Goal: Task Accomplishment & Management: Use online tool/utility

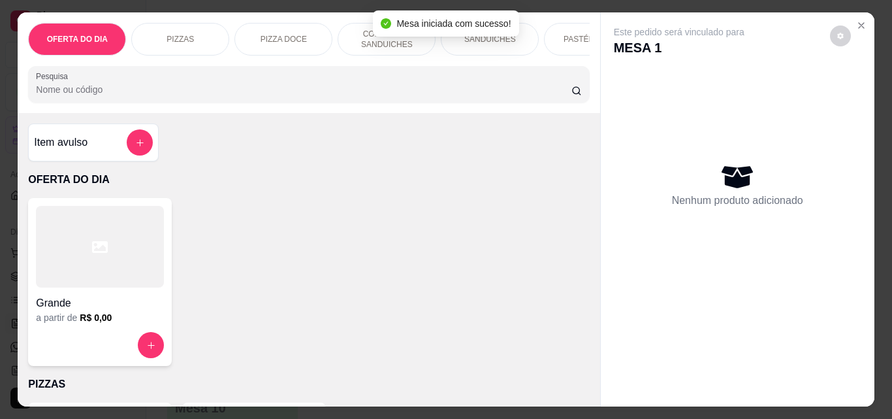
scroll to position [261, 0]
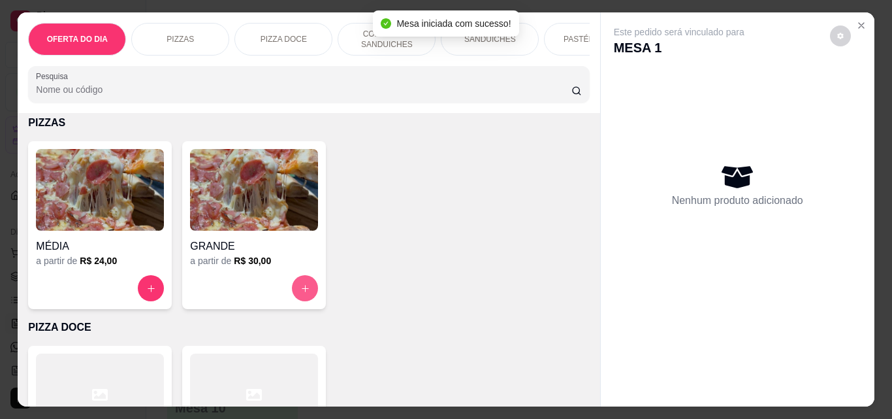
click at [306, 293] on button "increase-product-quantity" at bounding box center [305, 288] width 26 height 26
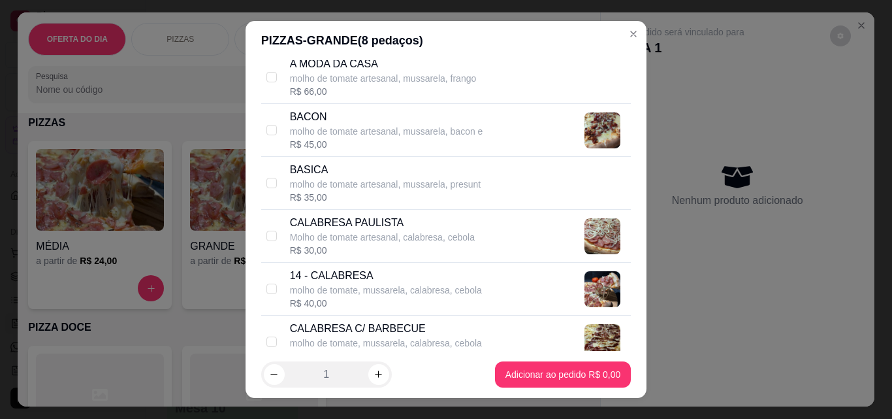
scroll to position [392, 0]
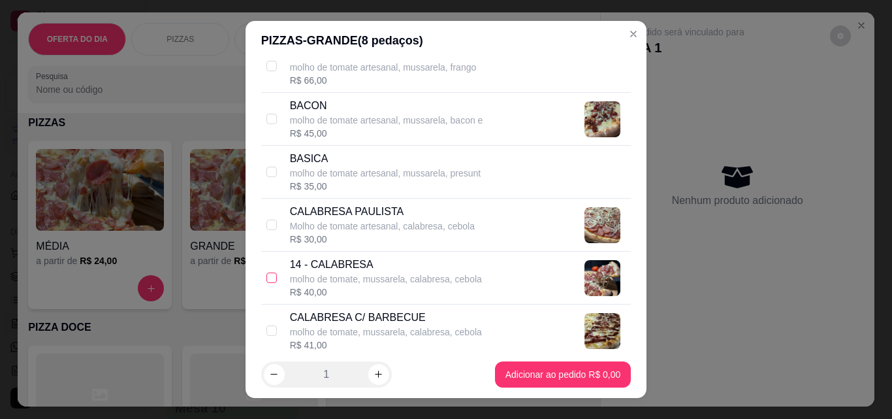
click at [271, 277] on input "checkbox" at bounding box center [272, 277] width 10 height 10
checkbox input "true"
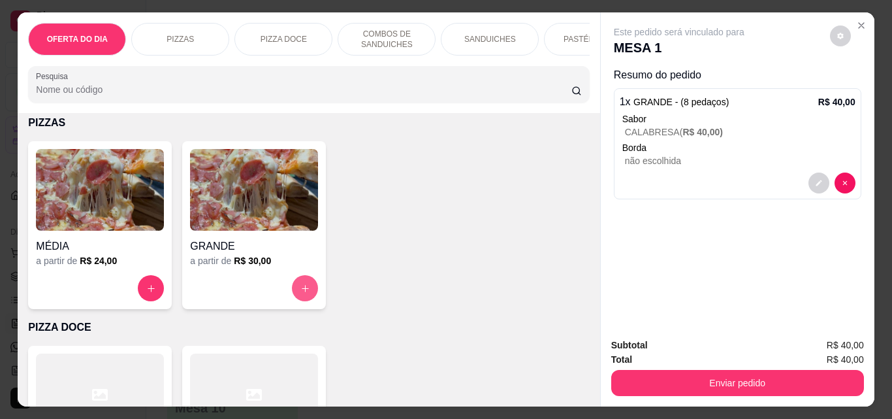
click at [306, 291] on button "increase-product-quantity" at bounding box center [305, 288] width 26 height 26
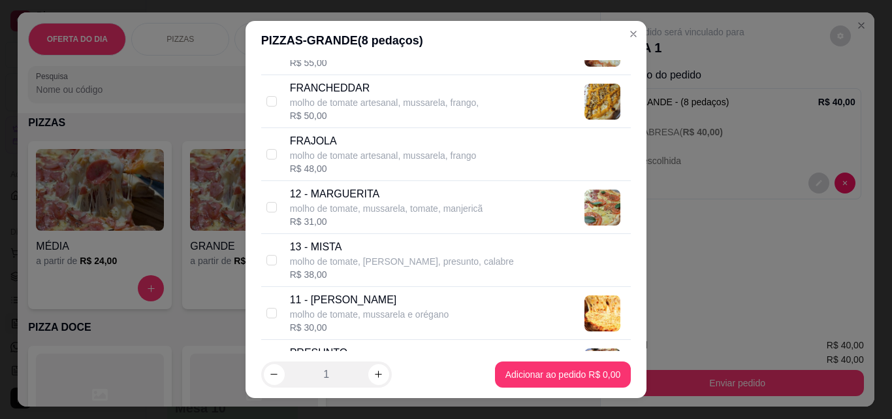
scroll to position [1045, 0]
click at [269, 206] on input "checkbox" at bounding box center [272, 206] width 10 height 10
checkbox input "true"
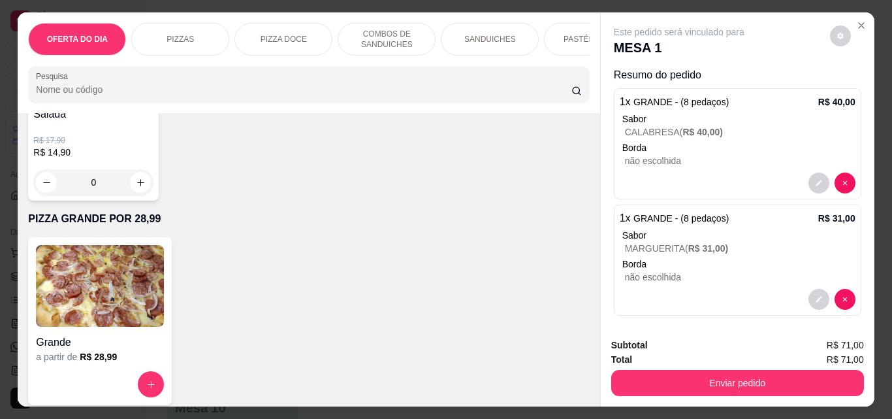
scroll to position [3462, 0]
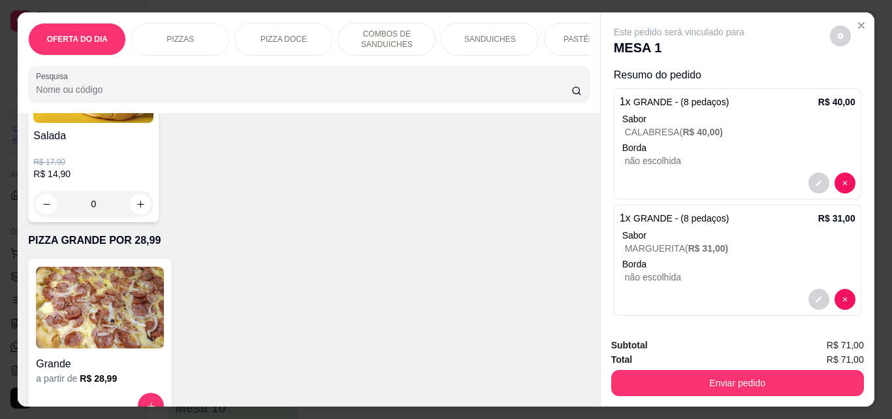
type input "1"
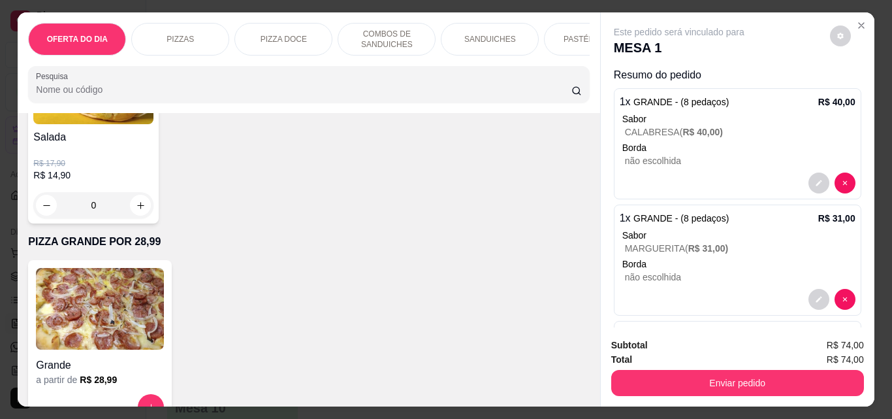
type input "1"
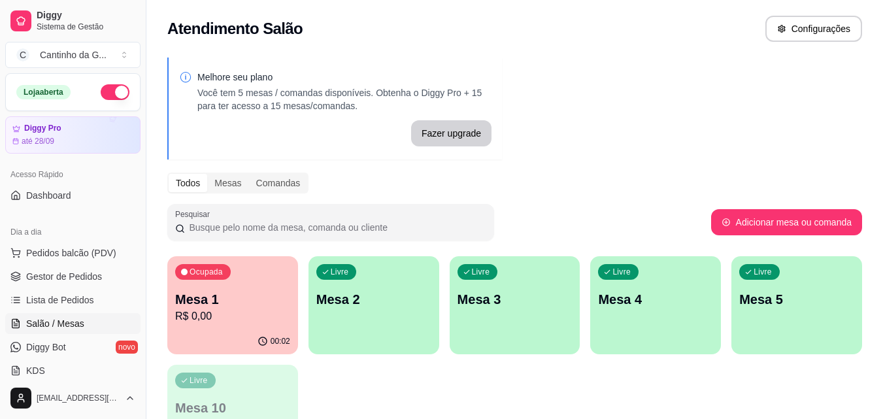
click at [233, 332] on div "00:02" at bounding box center [232, 341] width 131 height 25
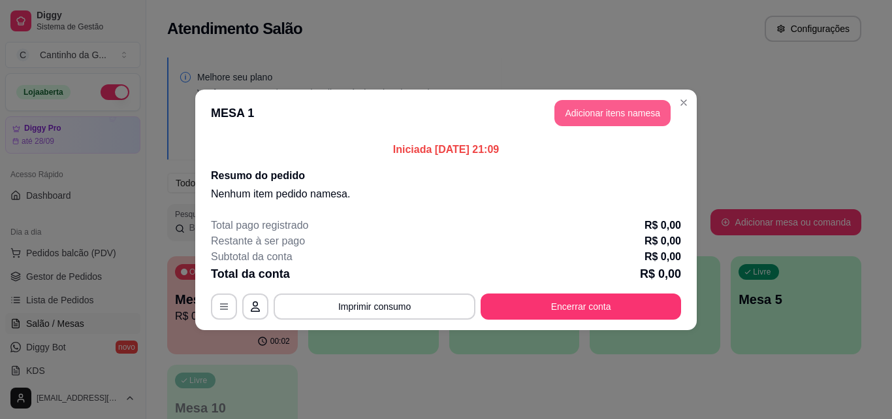
click at [630, 116] on button "Adicionar itens na mesa" at bounding box center [613, 113] width 116 height 26
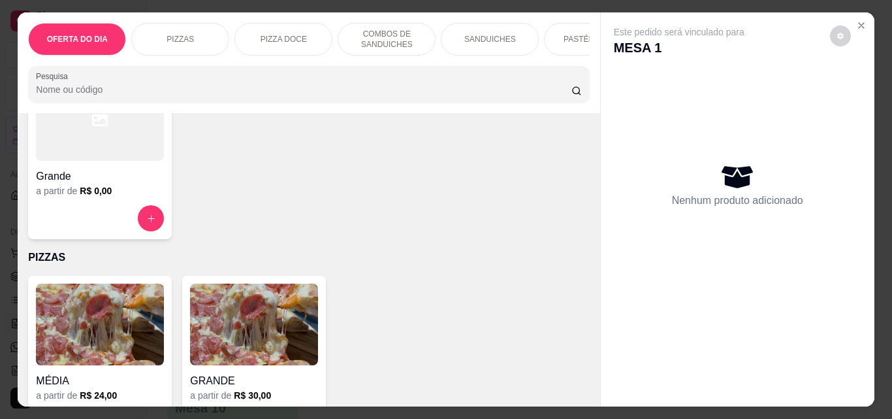
scroll to position [392, 0]
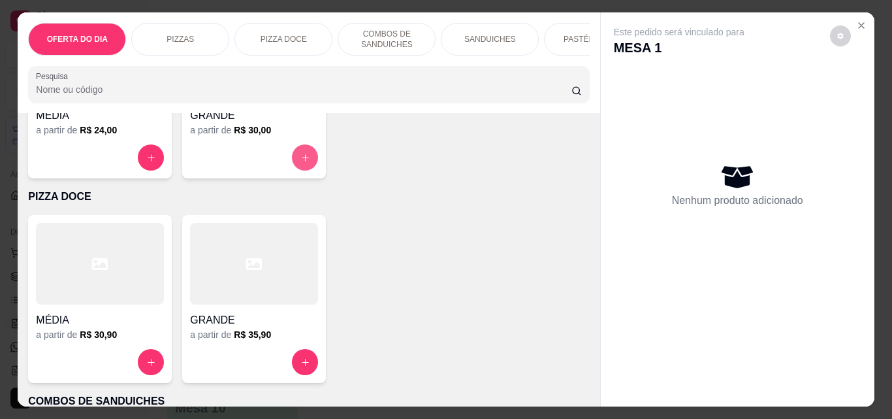
click at [306, 163] on button "increase-product-quantity" at bounding box center [305, 157] width 26 height 26
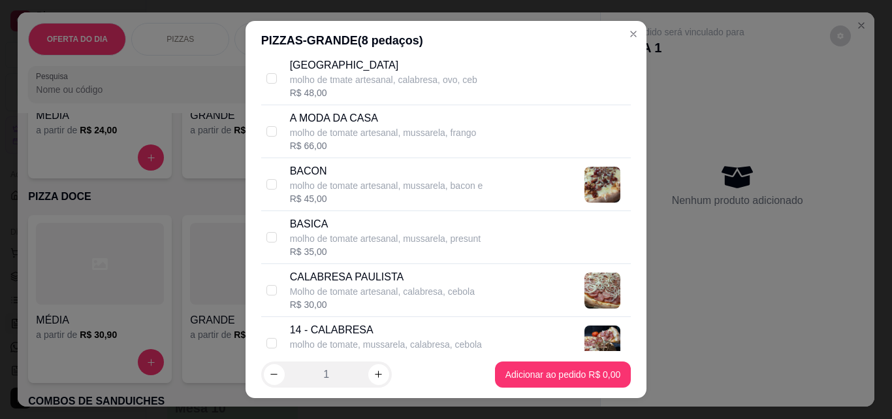
scroll to position [457, 0]
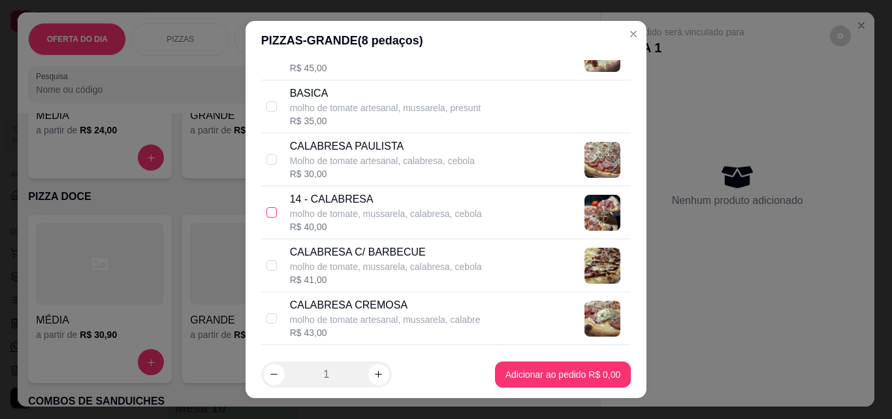
click at [271, 214] on input "checkbox" at bounding box center [272, 212] width 10 height 10
checkbox input "true"
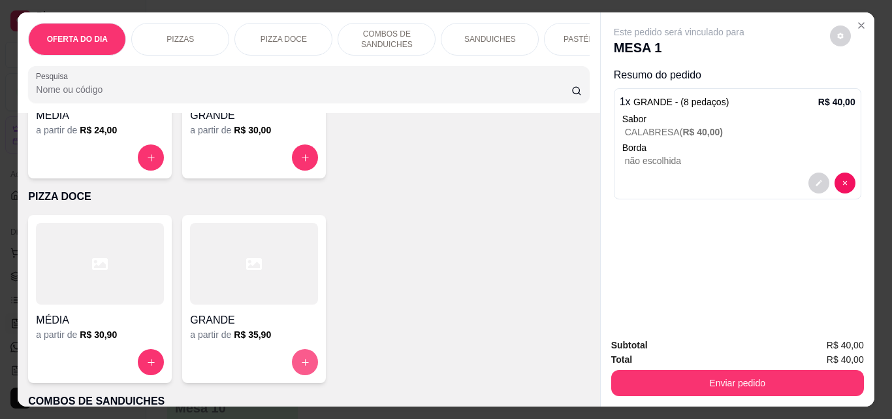
click at [302, 363] on icon "increase-product-quantity" at bounding box center [306, 362] width 10 height 10
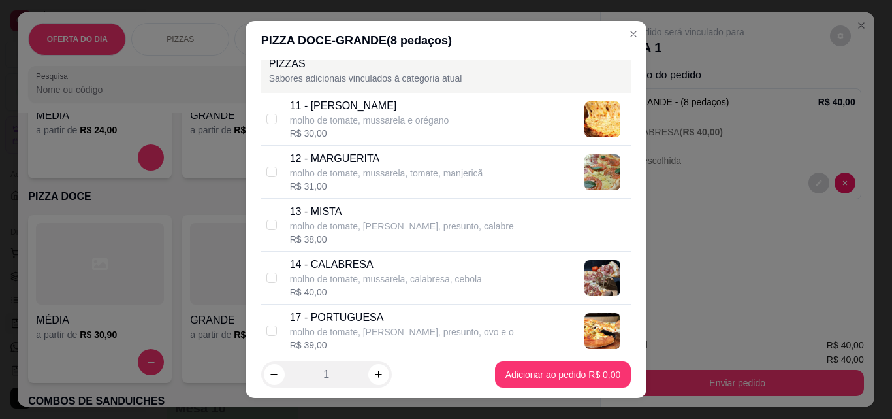
scroll to position [0, 0]
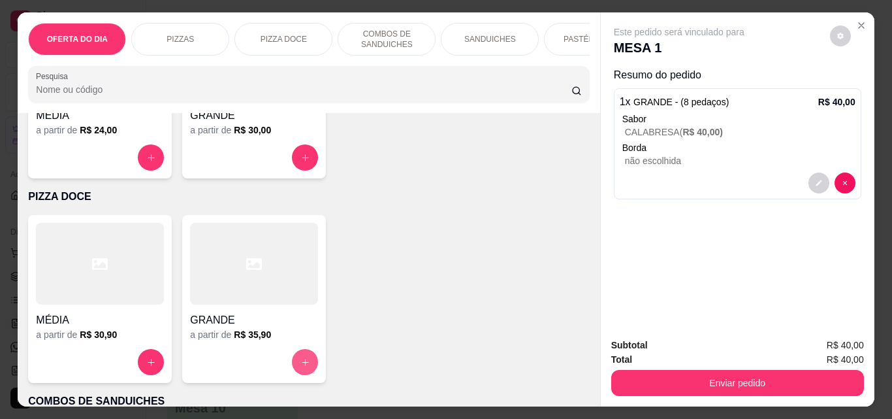
click at [304, 366] on icon "increase-product-quantity" at bounding box center [306, 362] width 10 height 10
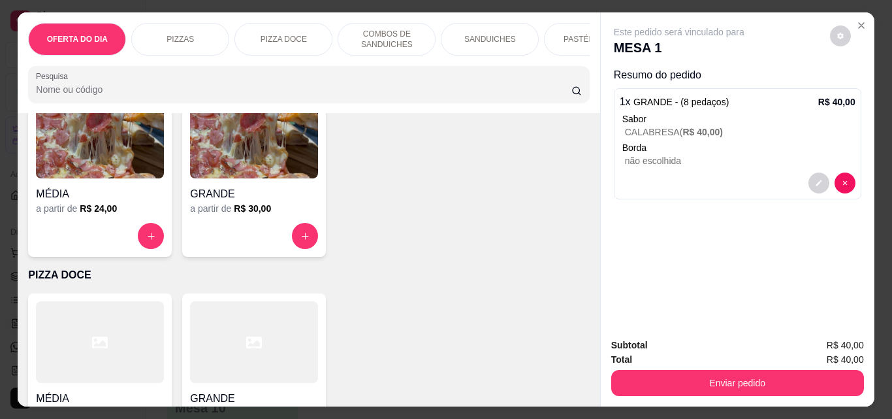
scroll to position [261, 0]
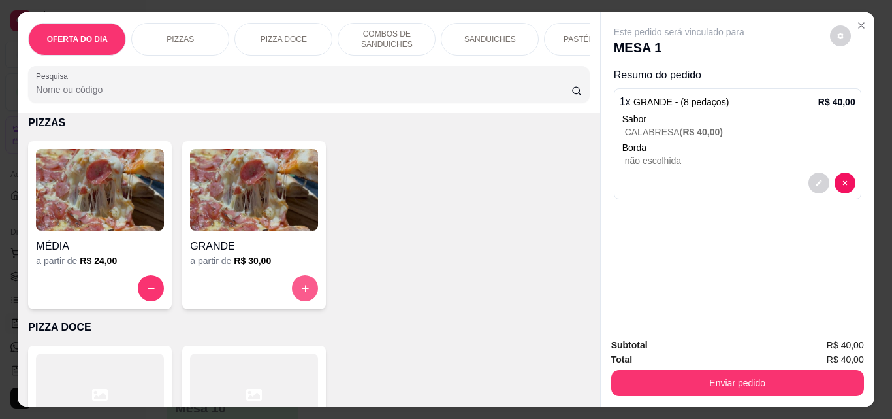
click at [310, 297] on button "increase-product-quantity" at bounding box center [305, 288] width 26 height 26
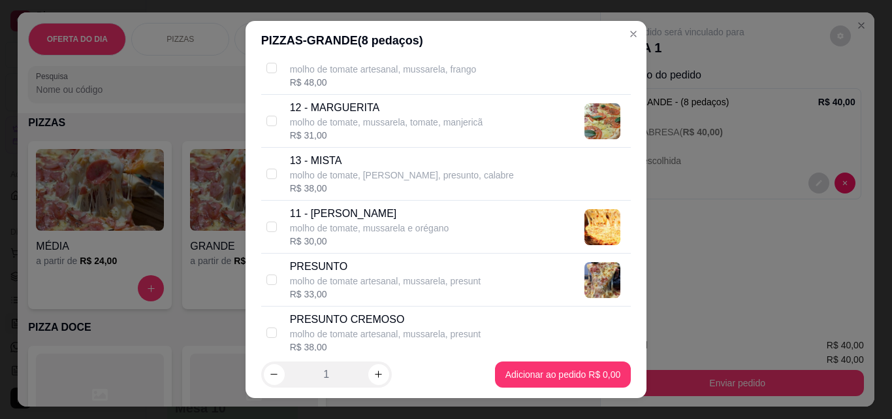
scroll to position [1176, 0]
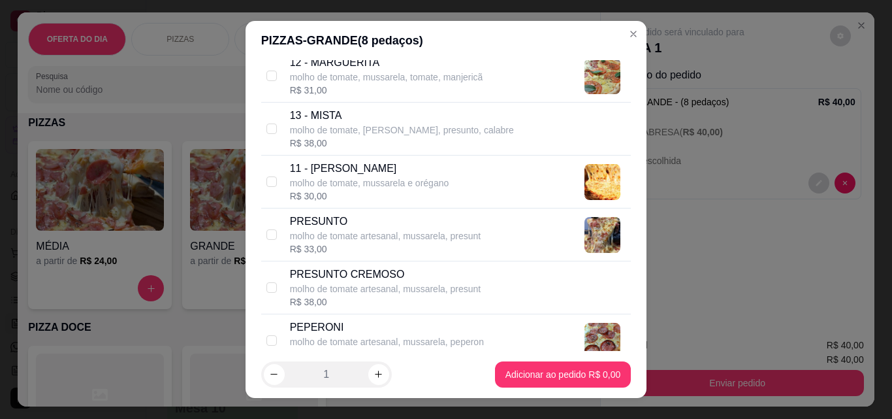
click at [274, 76] on div "12 - MARGUERITA molho de tomate, mussarela, tomate, manjericã R$ 31,00" at bounding box center [446, 76] width 370 height 53
checkbox input "true"
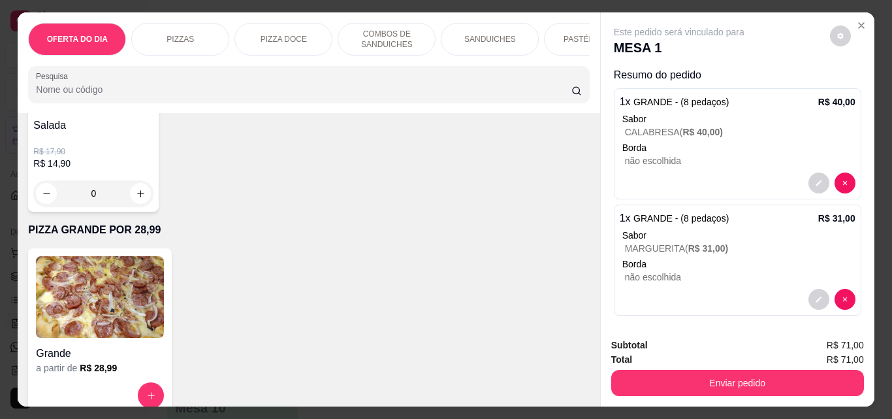
scroll to position [3528, 0]
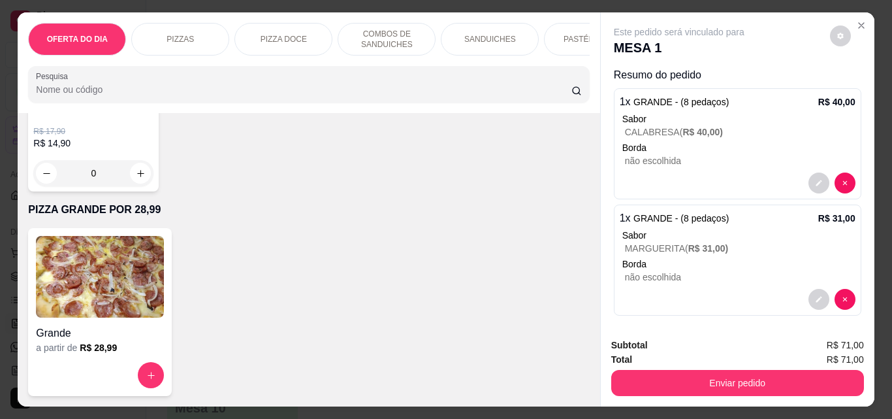
type input "1"
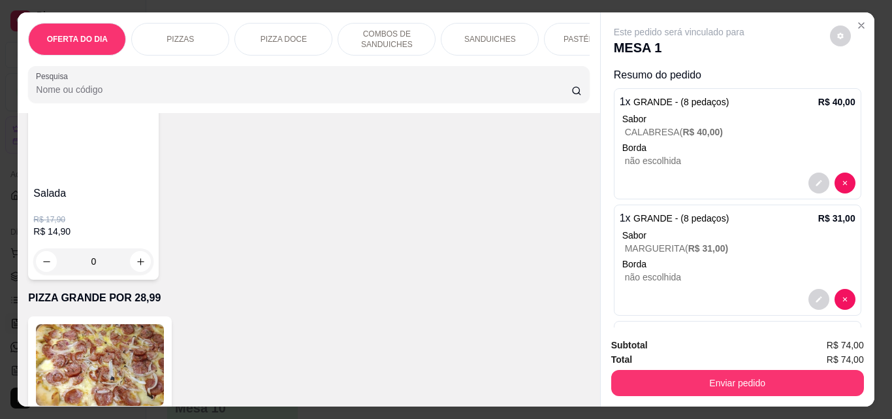
scroll to position [3397, 0]
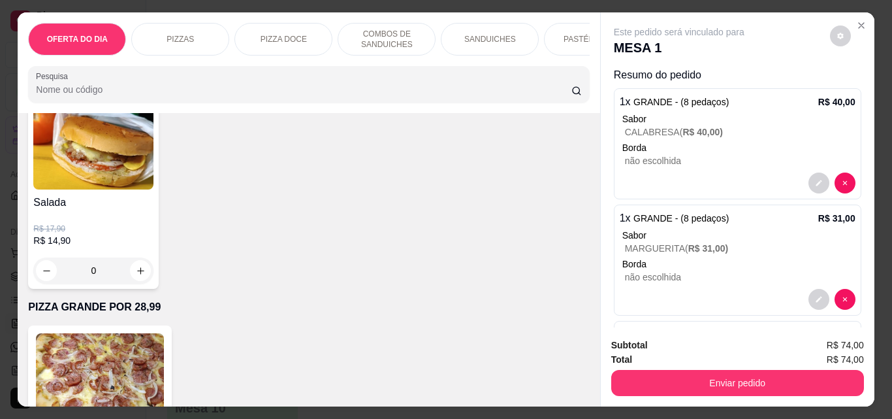
type input "1"
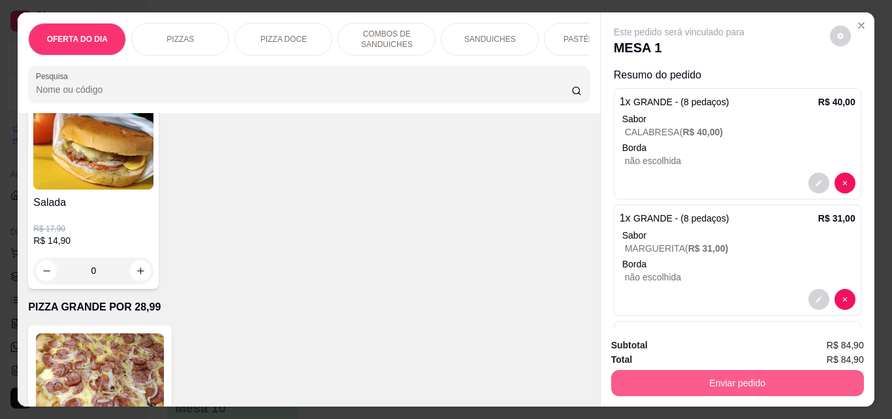
click at [708, 383] on button "Enviar pedido" at bounding box center [737, 383] width 253 height 26
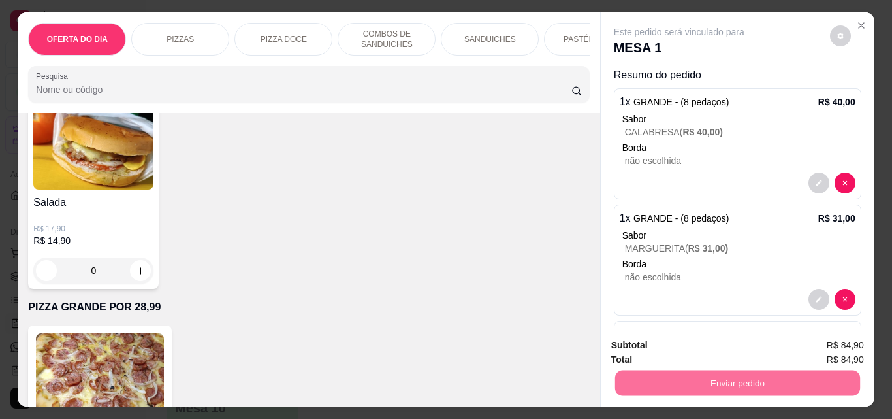
click at [653, 345] on button "Não registrar e enviar pedido" at bounding box center [694, 345] width 136 height 25
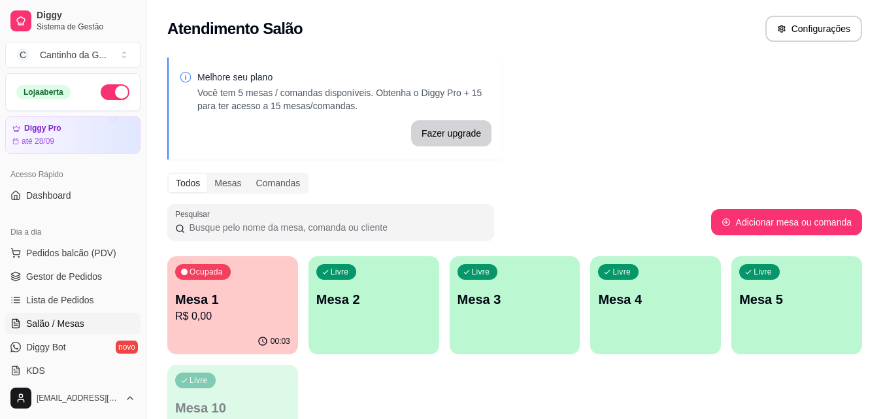
click at [645, 191] on div "Todos Mesas Comandas" at bounding box center [514, 182] width 694 height 21
click at [249, 330] on div "00:23" at bounding box center [232, 340] width 127 height 25
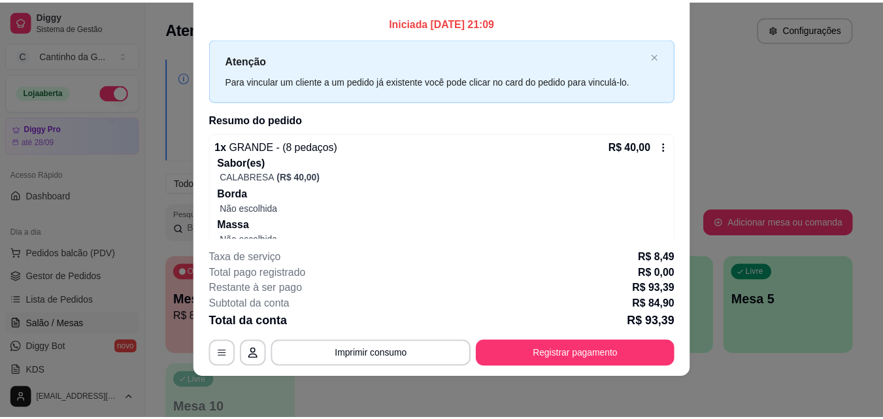
scroll to position [0, 0]
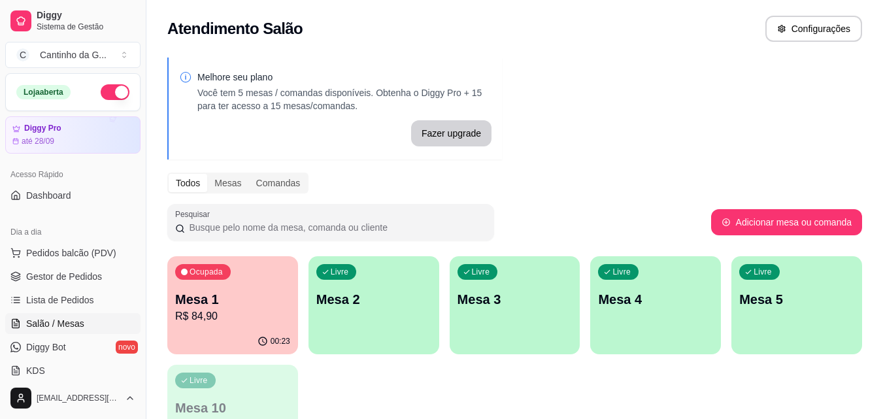
click at [581, 122] on div "Melhore seu plano Você tem 5 mesas / comandas disponíveis. Obtenha o Diggy Pro …" at bounding box center [514, 264] width 736 height 429
click at [272, 307] on p "Mesa 1" at bounding box center [232, 299] width 115 height 18
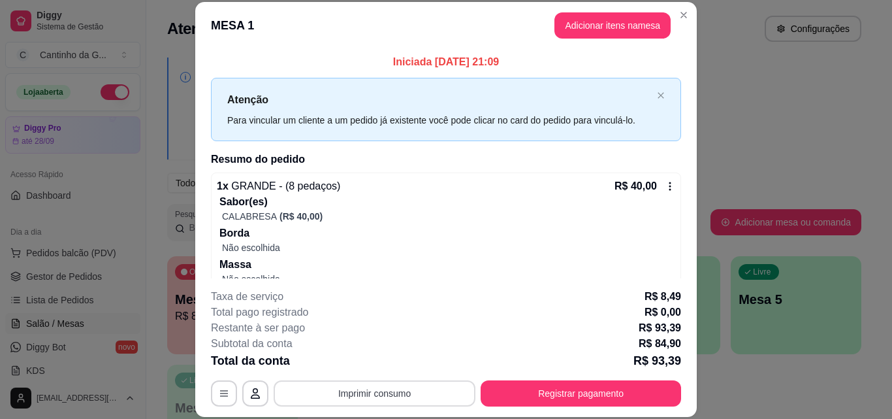
click at [429, 394] on button "Imprimir consumo" at bounding box center [375, 393] width 202 height 26
click at [377, 357] on button "IMPRESSORA" at bounding box center [373, 363] width 91 height 20
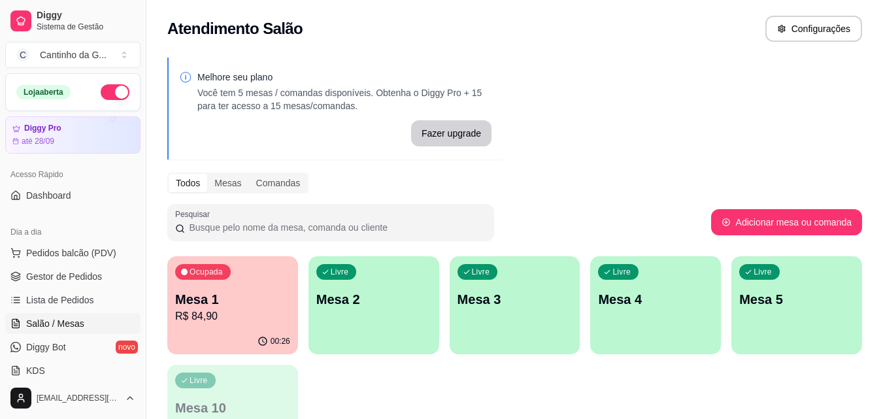
click at [227, 321] on p "R$ 84,90" at bounding box center [232, 316] width 115 height 16
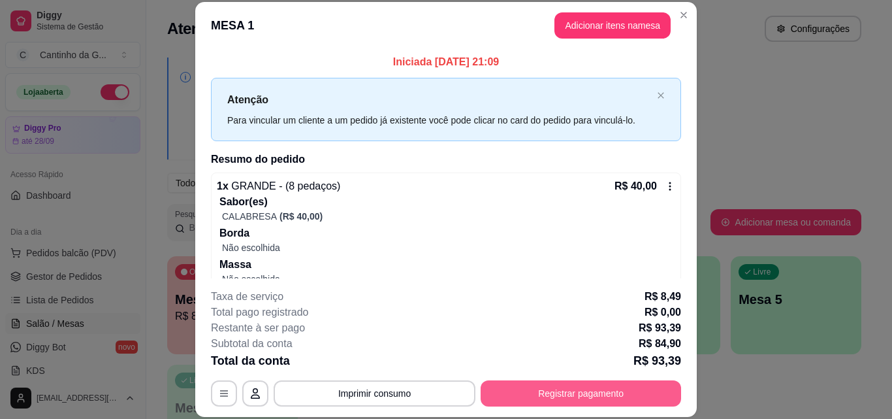
click at [577, 397] on button "Registrar pagamento" at bounding box center [581, 393] width 201 height 26
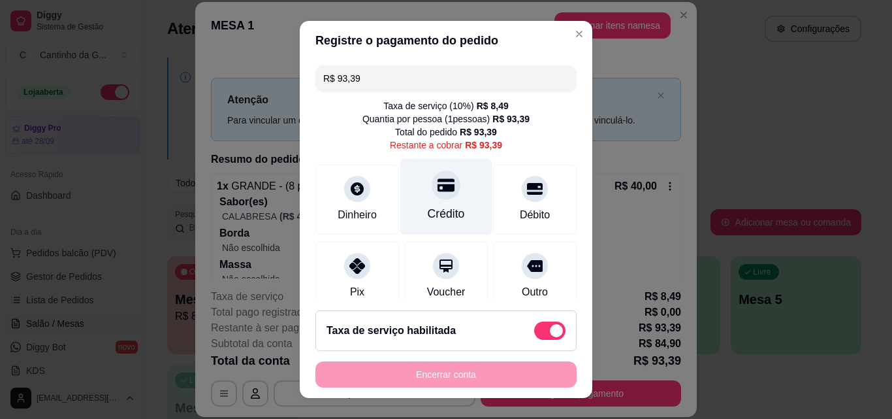
click at [432, 199] on div at bounding box center [446, 185] width 29 height 29
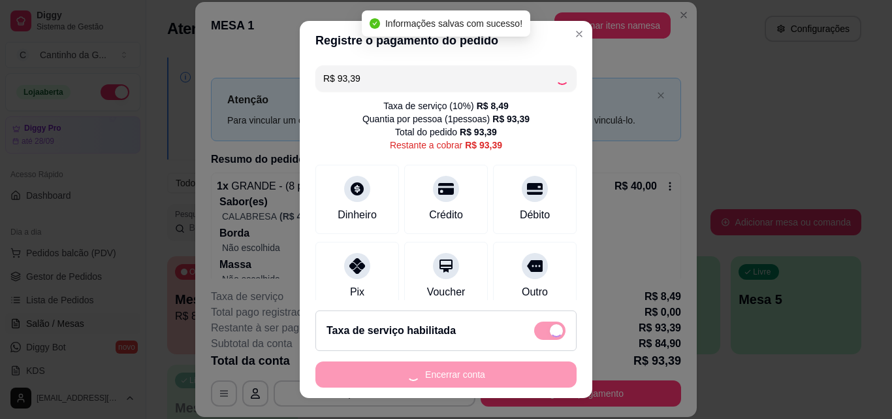
type input "R$ 0,00"
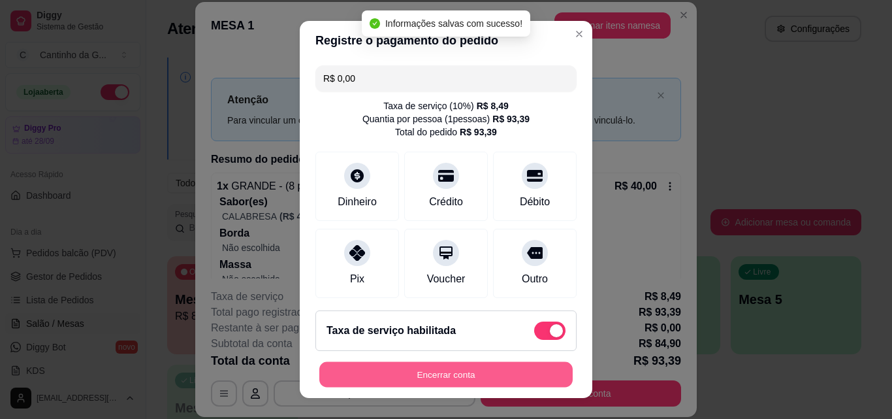
click at [464, 378] on button "Encerrar conta" at bounding box center [445, 374] width 253 height 25
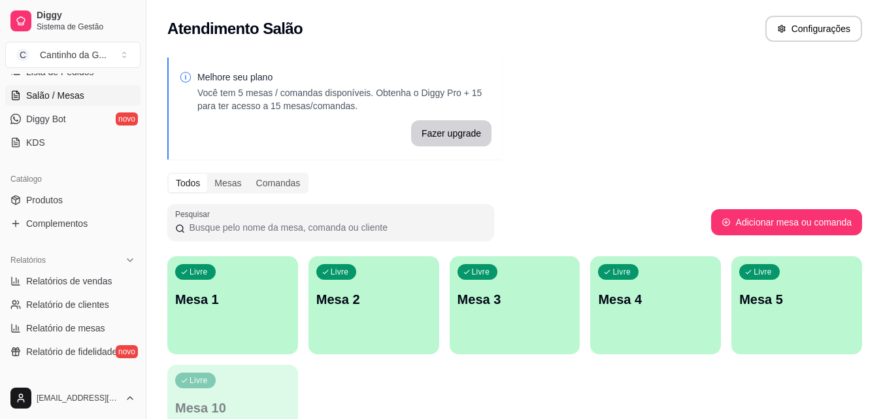
scroll to position [261, 0]
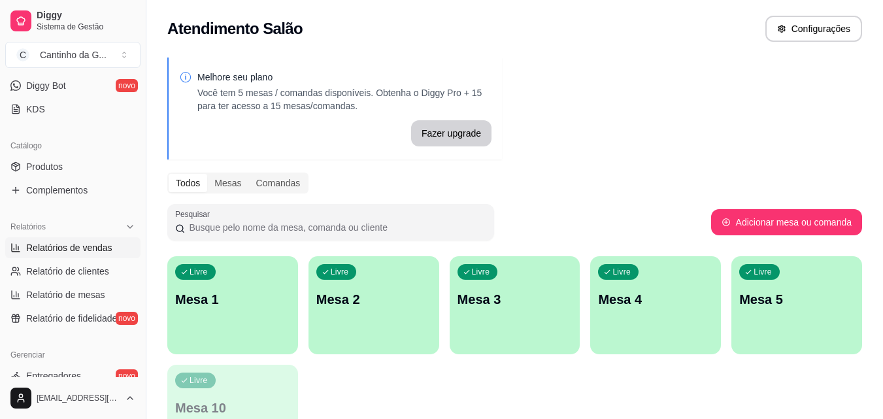
click at [99, 244] on span "Relatórios de vendas" at bounding box center [69, 247] width 86 height 13
select select "ALL"
select select "0"
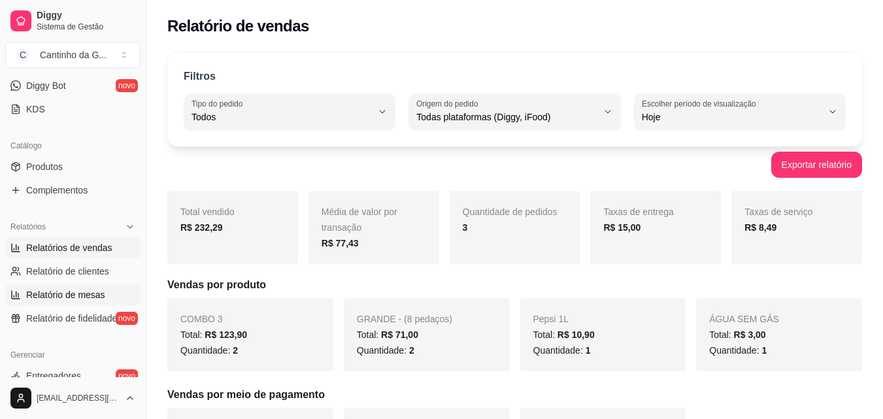
scroll to position [131, 0]
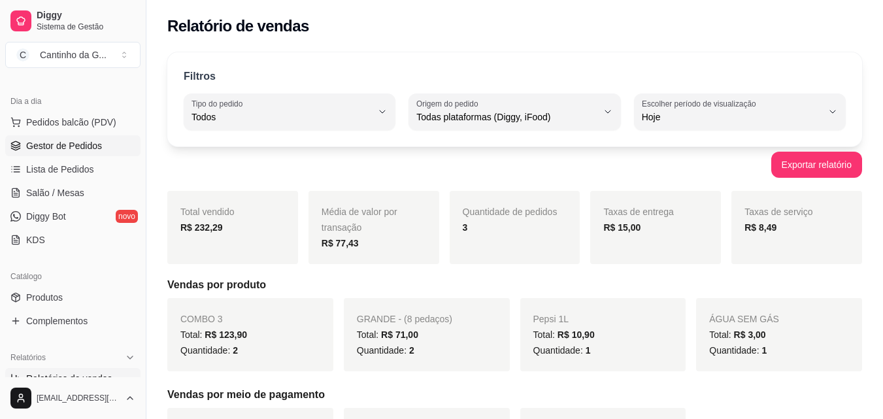
click at [108, 144] on link "Gestor de Pedidos" at bounding box center [72, 145] width 135 height 21
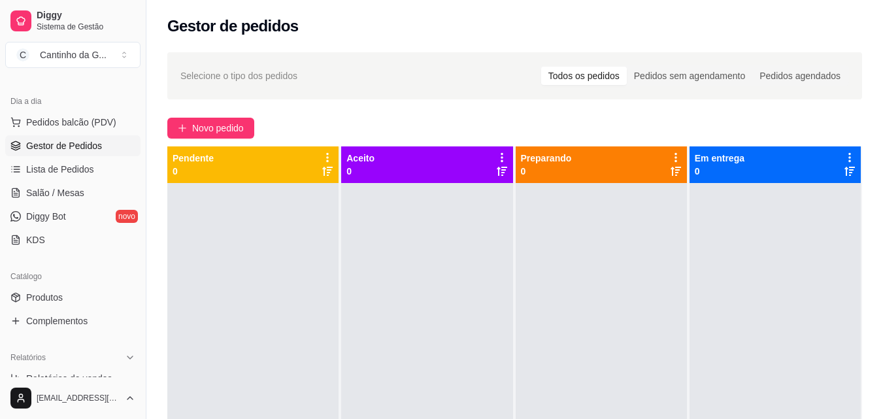
click at [466, 115] on div "Selecione o tipo dos pedidos Todos os pedidos Pedidos sem agendamento Pedidos a…" at bounding box center [514, 312] width 736 height 536
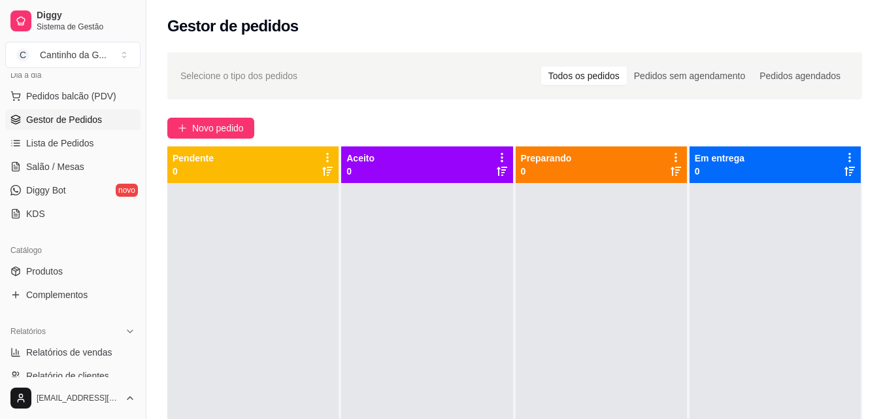
scroll to position [196, 0]
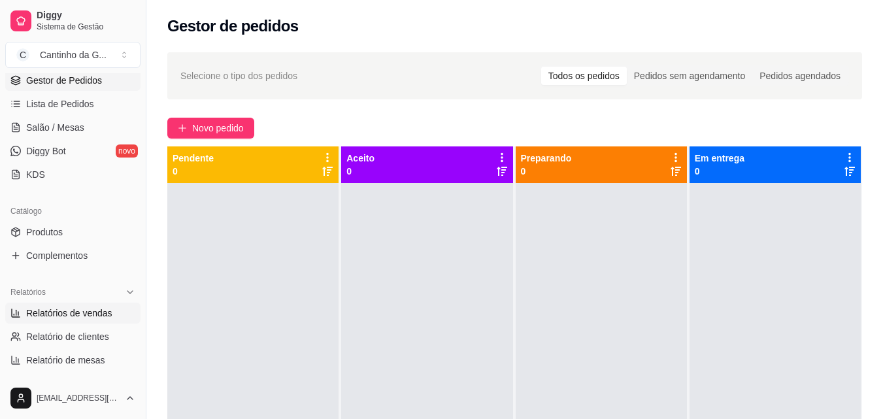
click at [96, 316] on span "Relatórios de vendas" at bounding box center [69, 312] width 86 height 13
select select "ALL"
select select "0"
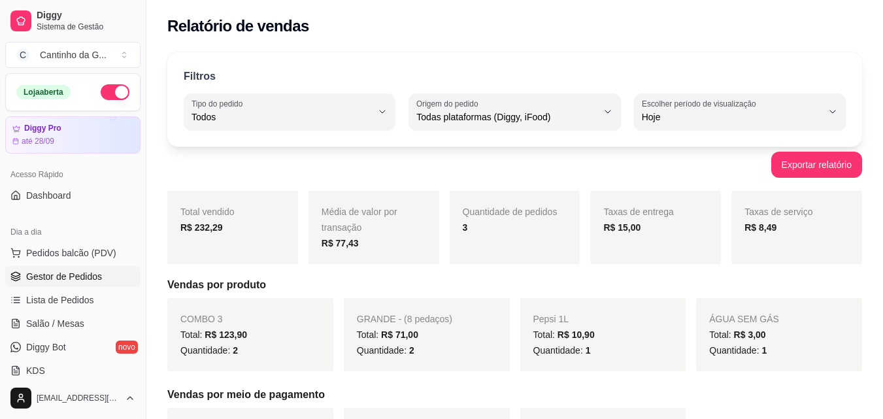
click at [73, 268] on link "Gestor de Pedidos" at bounding box center [72, 276] width 135 height 21
